Goal: Task Accomplishment & Management: Manage account settings

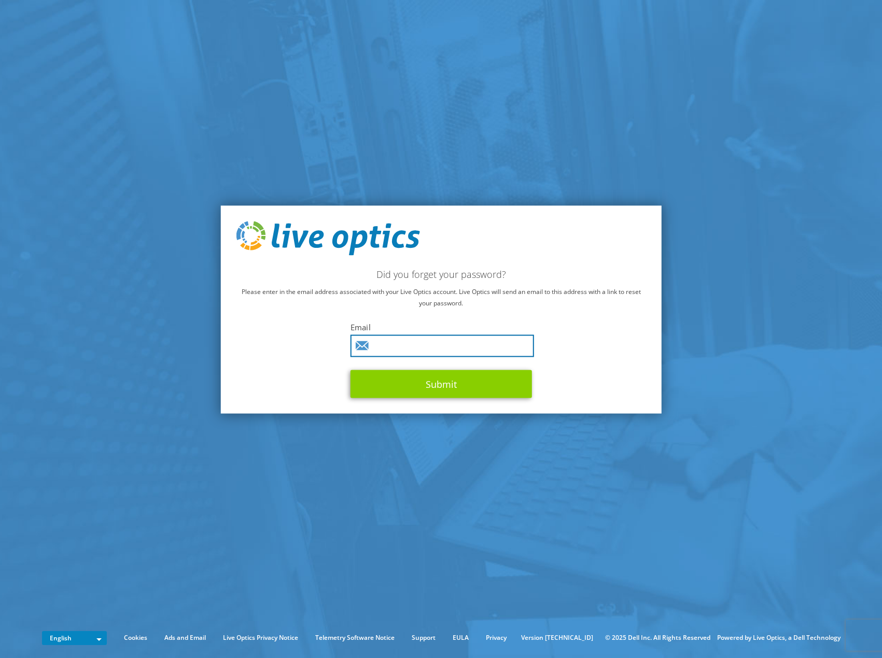
type input "marek.vojtasek@saint-gobain.com"
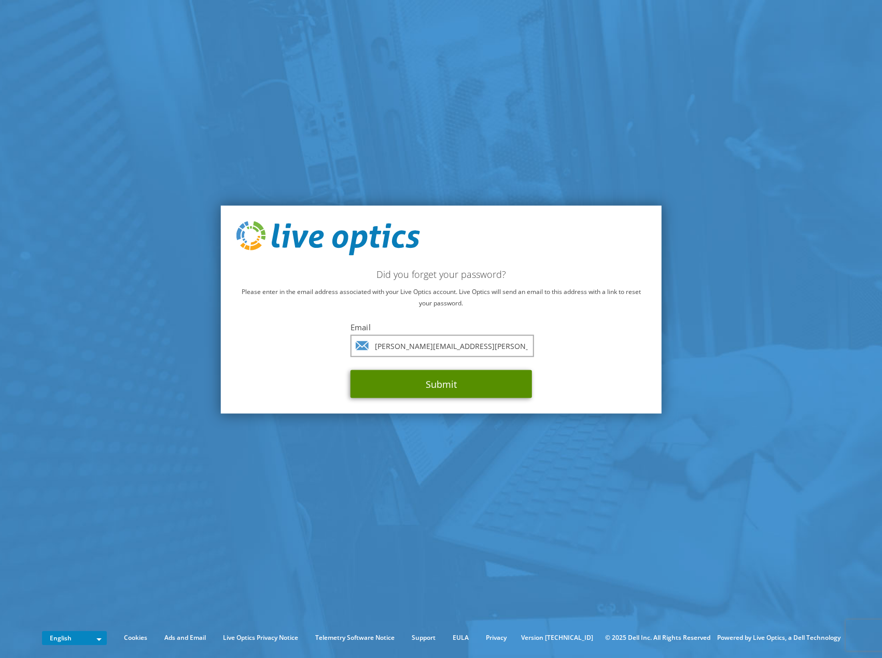
click at [413, 379] on button "Submit" at bounding box center [440, 384] width 181 height 28
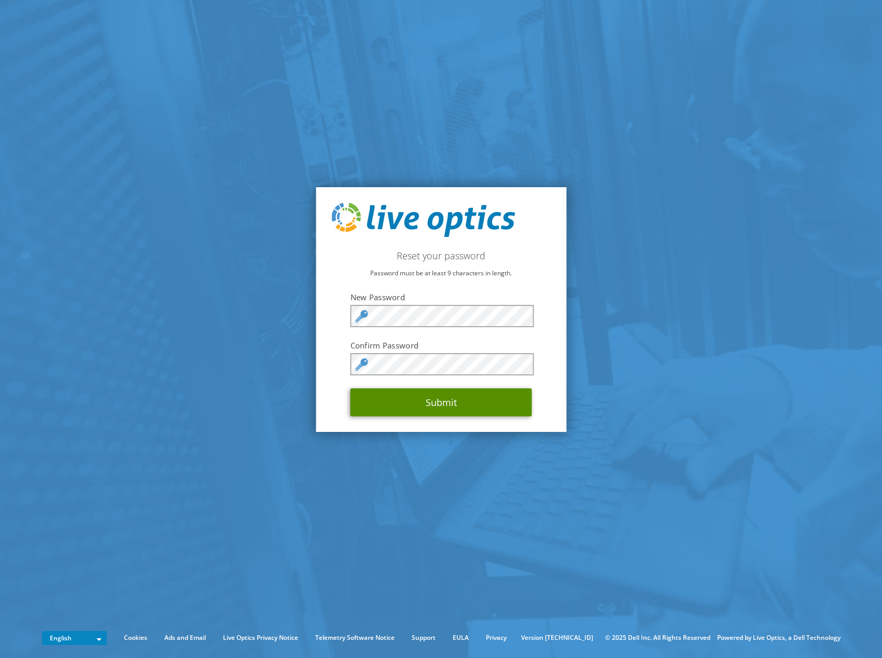
click at [455, 395] on button "Submit" at bounding box center [440, 402] width 181 height 28
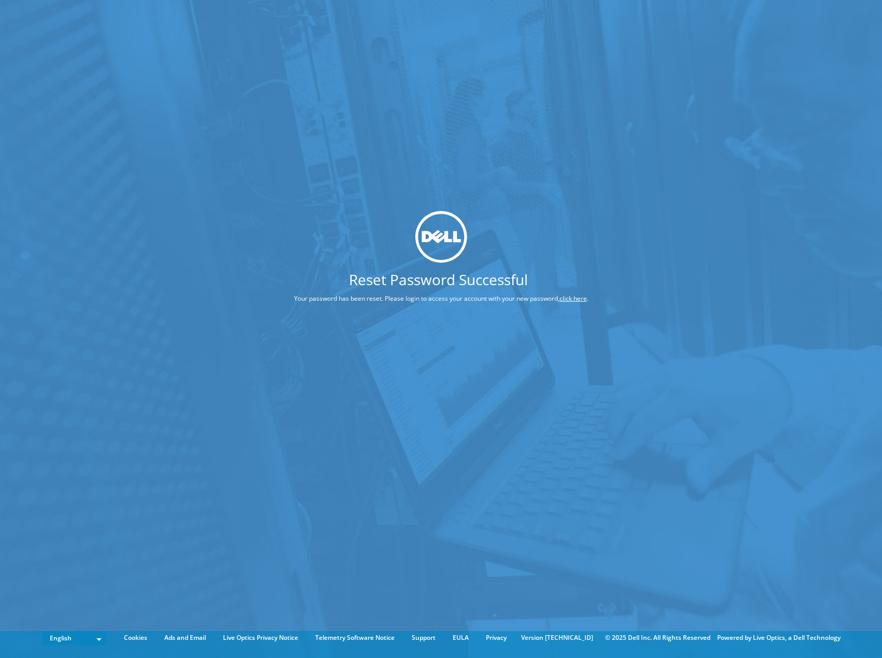
click at [577, 296] on link "click here" at bounding box center [572, 298] width 27 height 9
